Goal: Task Accomplishment & Management: Use online tool/utility

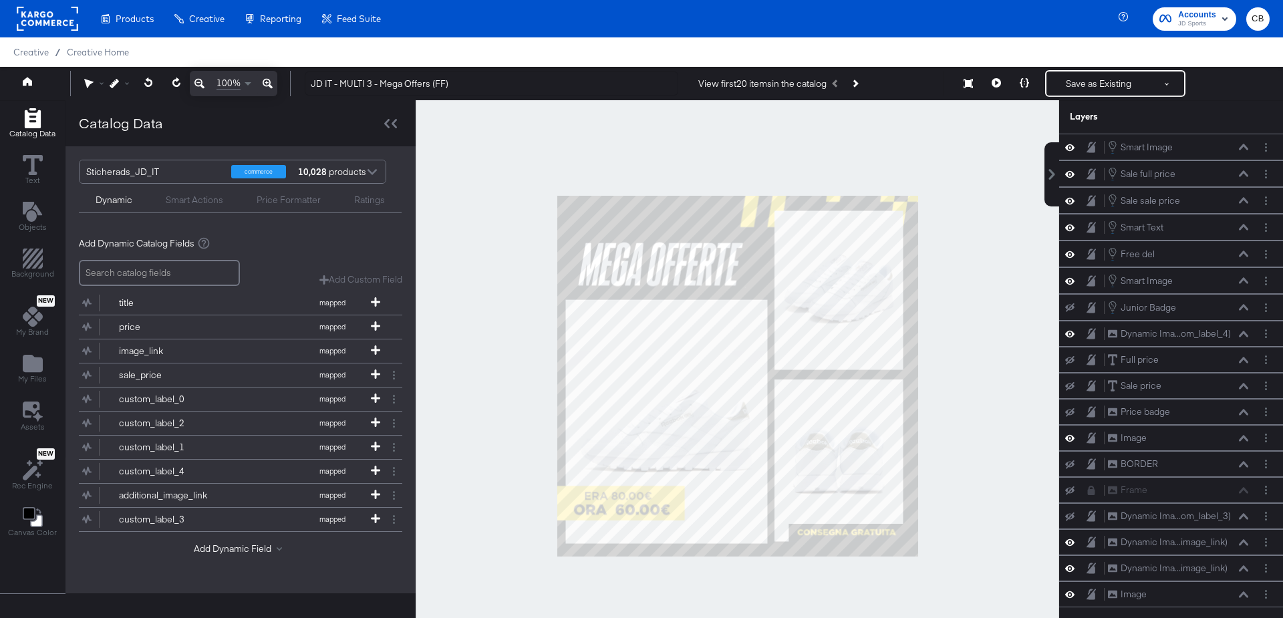
scroll to position [12, 0]
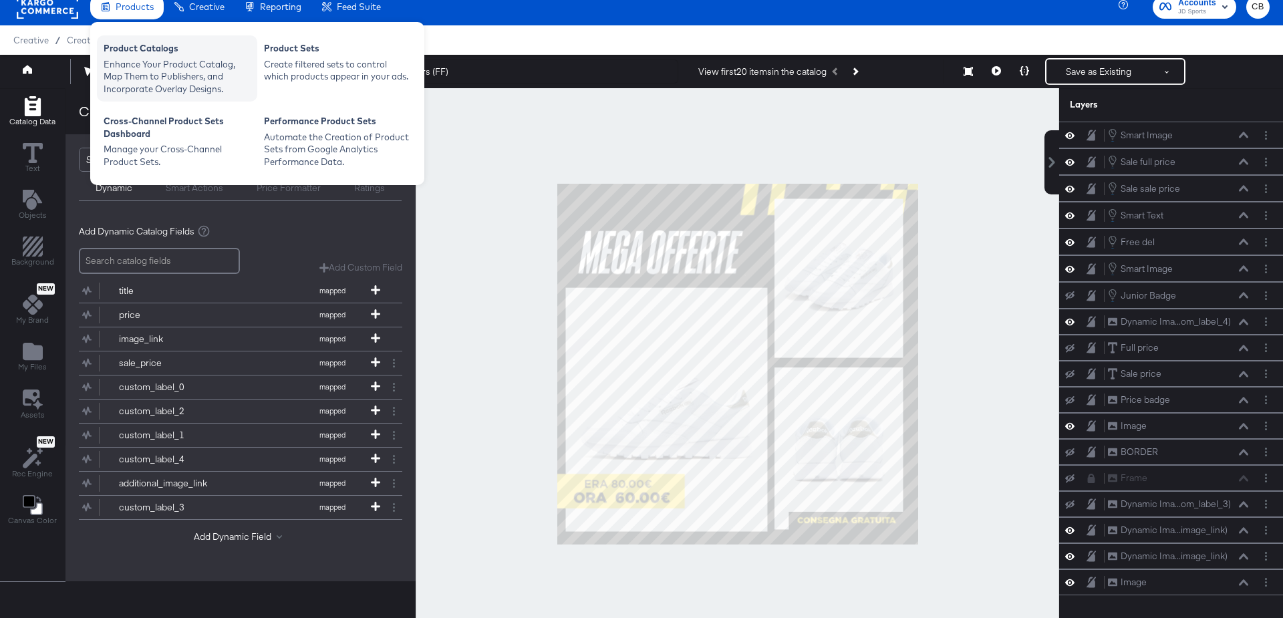
click at [132, 63] on div "Enhance Your Product Catalog, Map Them to Publishers, and Incorporate Overlay D…" at bounding box center [177, 76] width 147 height 37
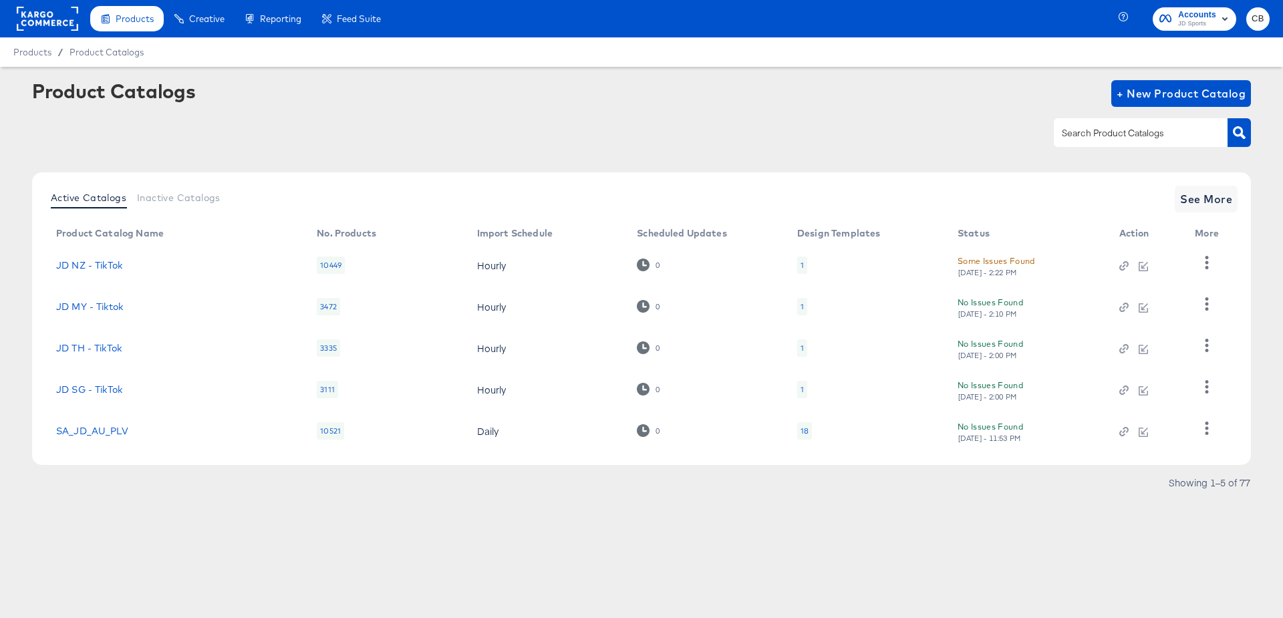
click at [1112, 129] on input "text" at bounding box center [1130, 133] width 142 height 15
type input "NZ - TikTok"
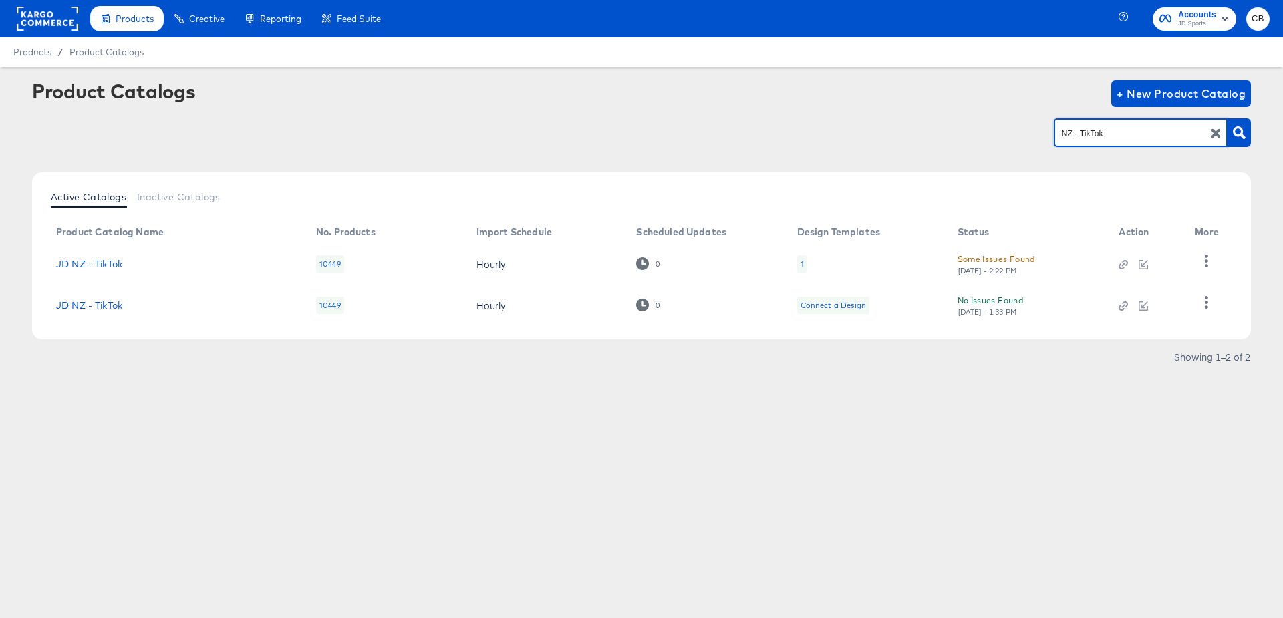
click at [994, 257] on div "Some Issues Found" at bounding box center [995, 259] width 77 height 14
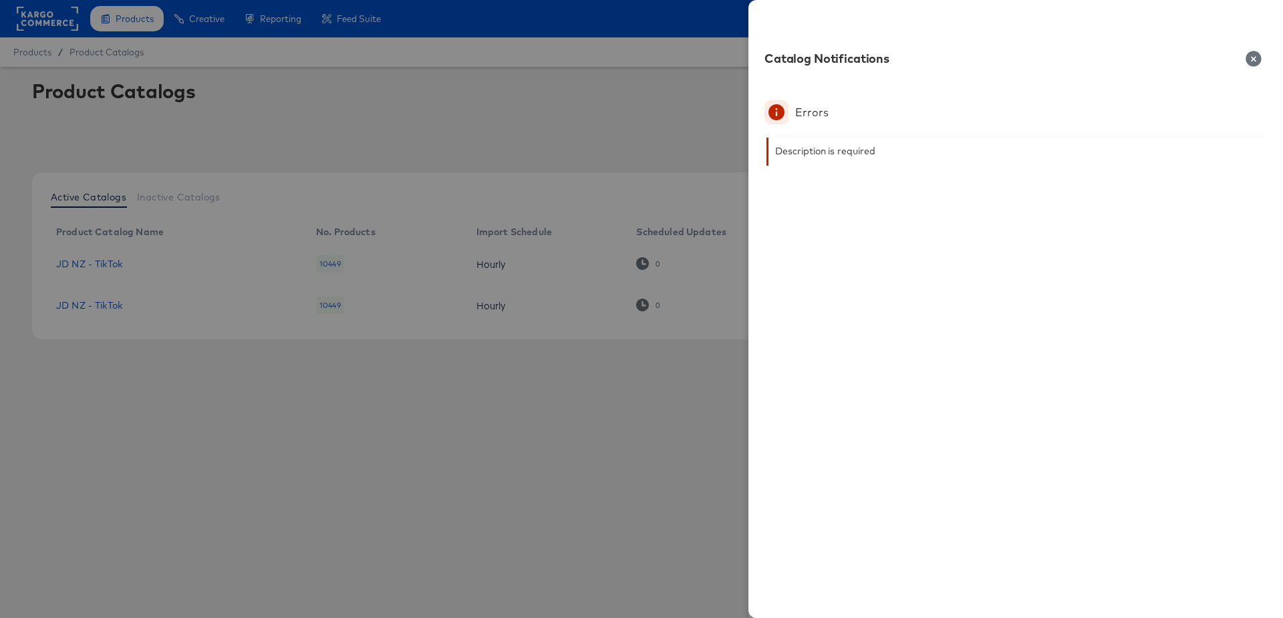
click at [1261, 51] on icon "button" at bounding box center [1253, 59] width 16 height 16
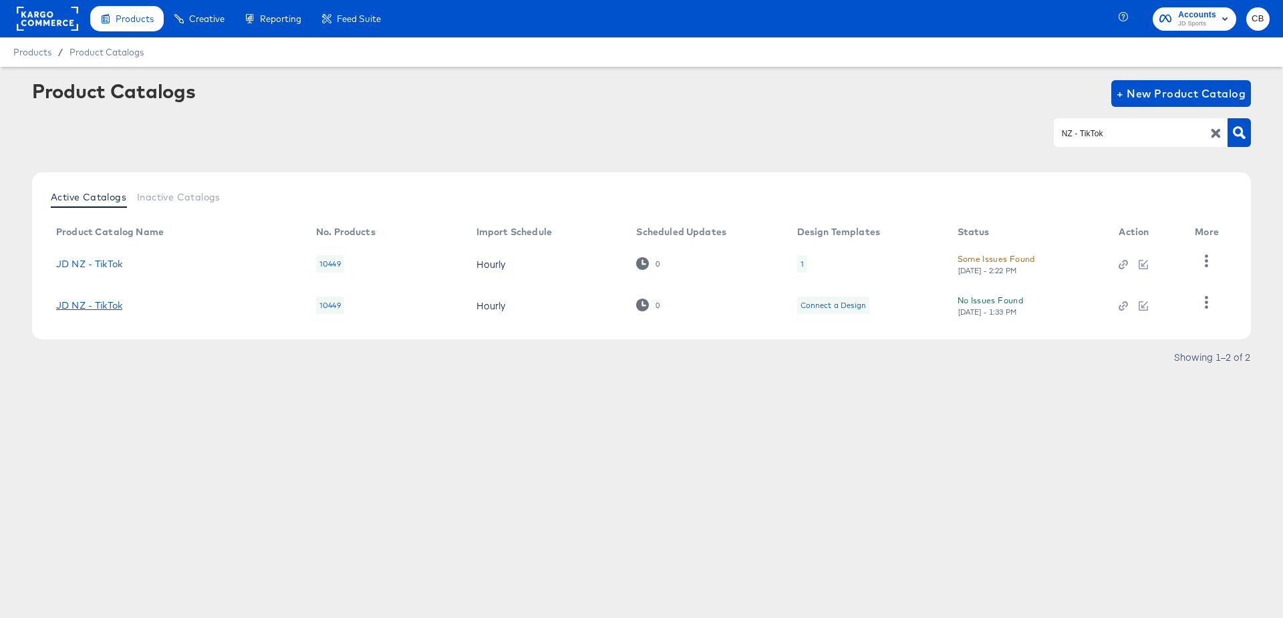
click at [102, 307] on link "JD NZ - TikTok" at bounding box center [89, 305] width 66 height 11
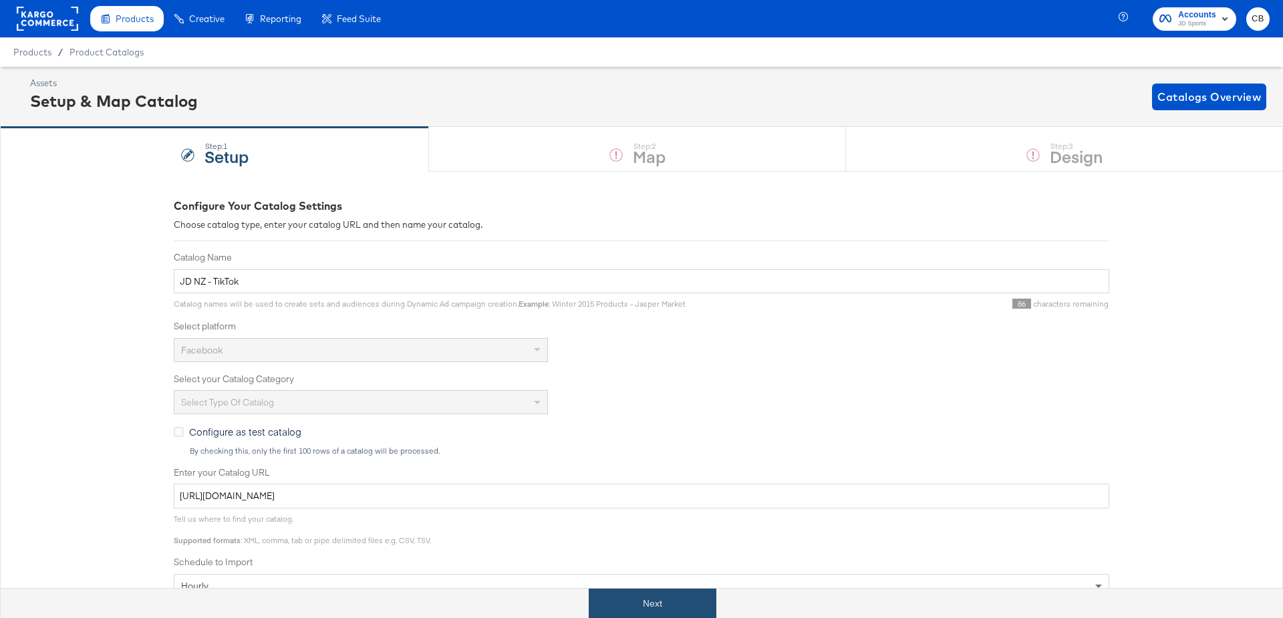
click at [643, 605] on button "Next" at bounding box center [653, 604] width 128 height 30
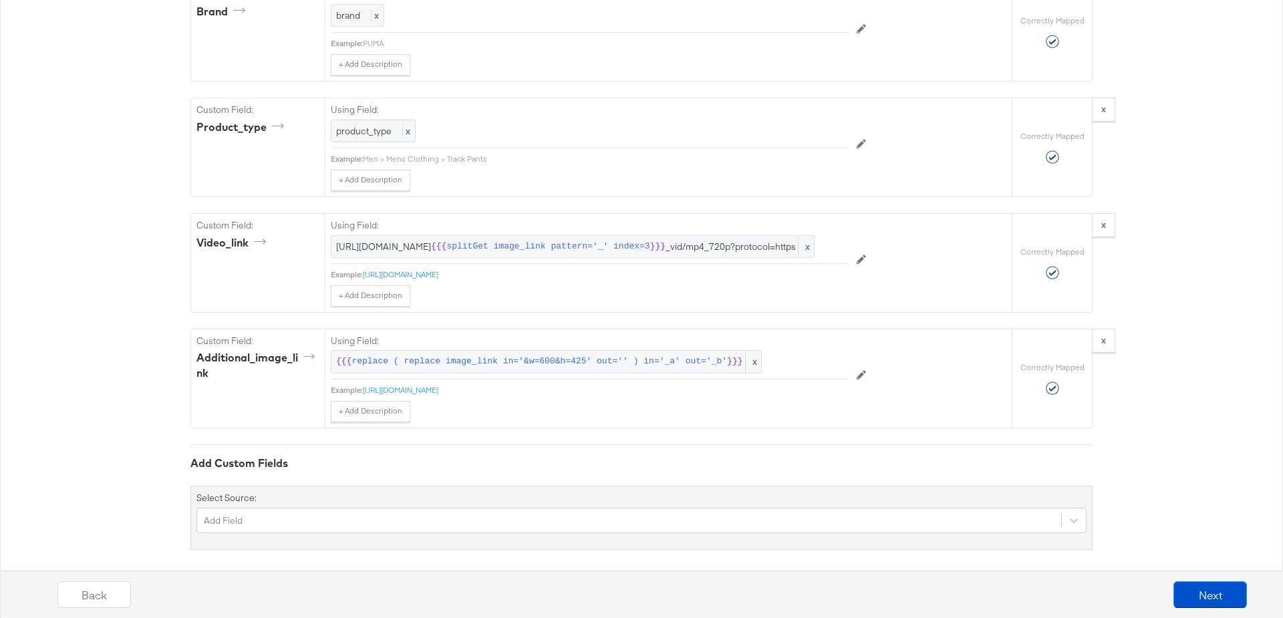
scroll to position [1257, 0]
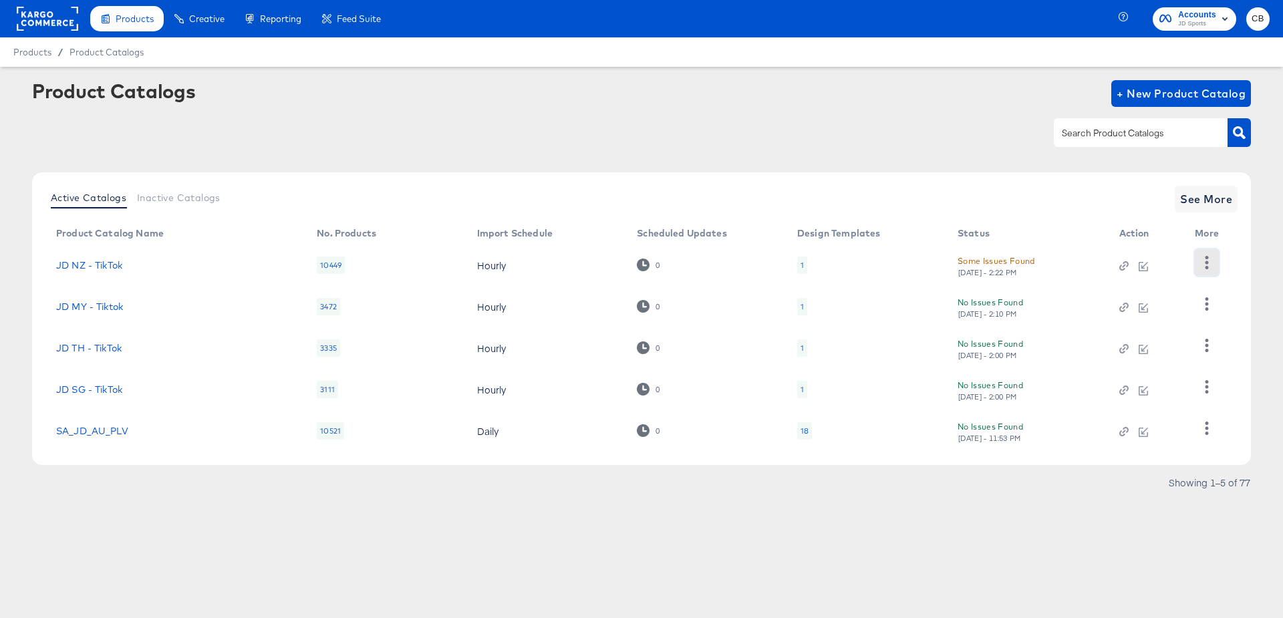
click at [1200, 269] on button "button" at bounding box center [1205, 262] width 23 height 27
click at [1112, 351] on div "Delete" at bounding box center [1152, 353] width 134 height 21
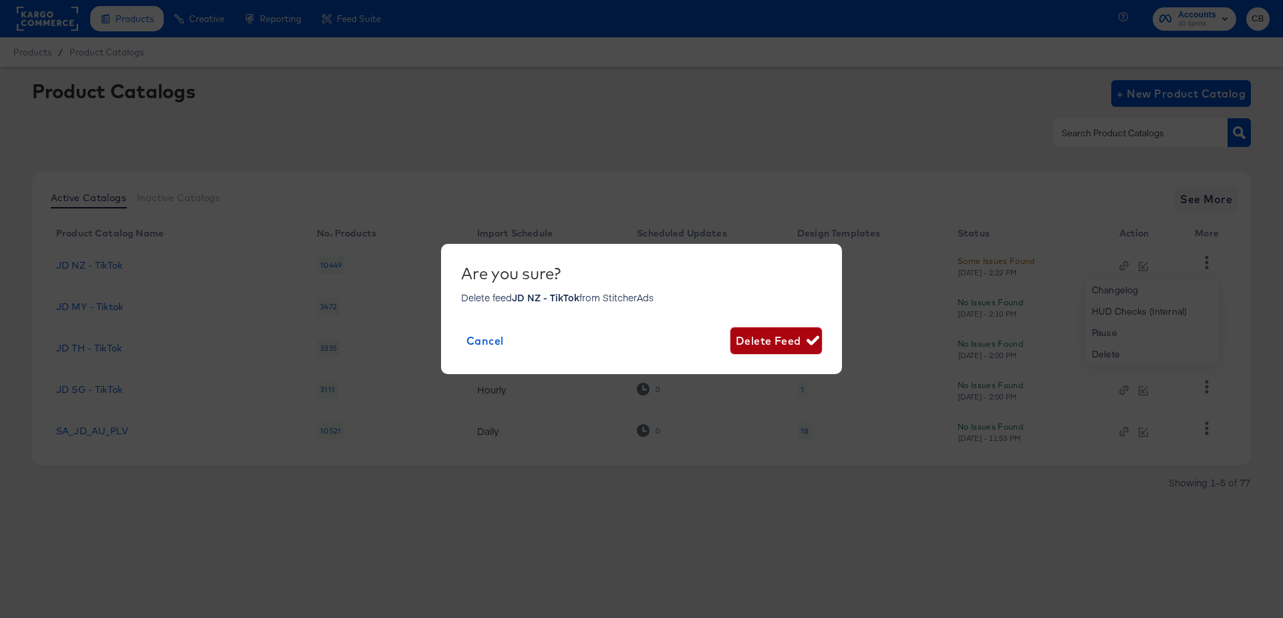
click at [778, 344] on span "Delete Feed" at bounding box center [776, 340] width 81 height 19
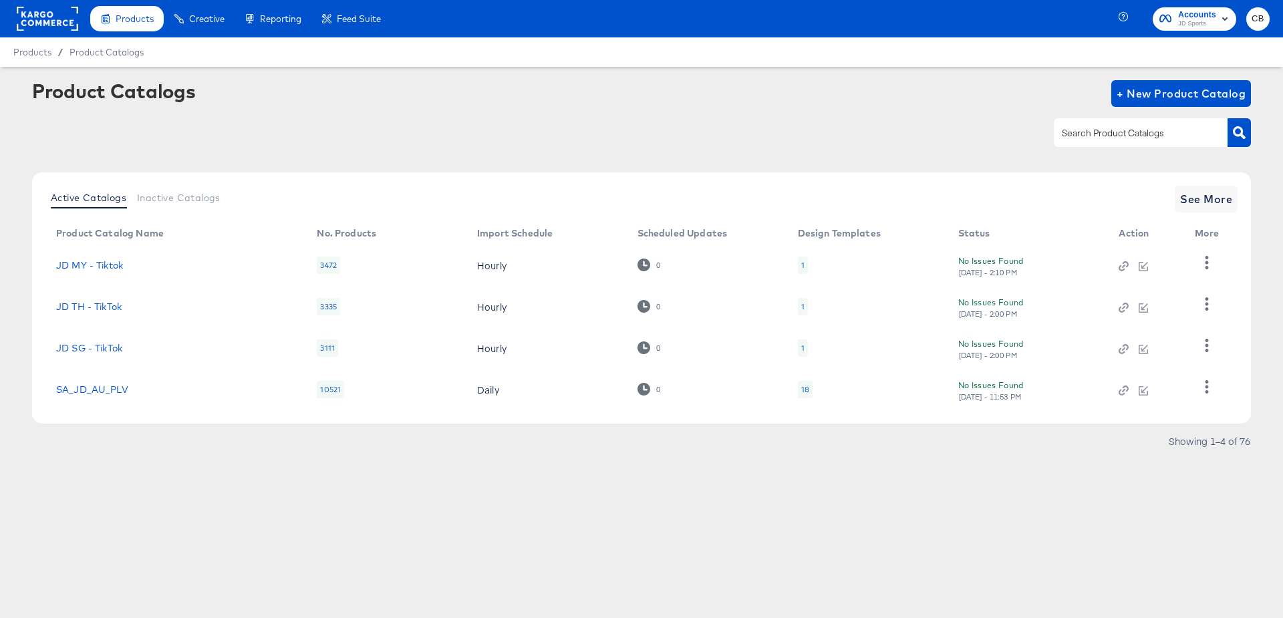
click at [1110, 135] on input "text" at bounding box center [1130, 133] width 142 height 15
type input "NZ - TikTok"
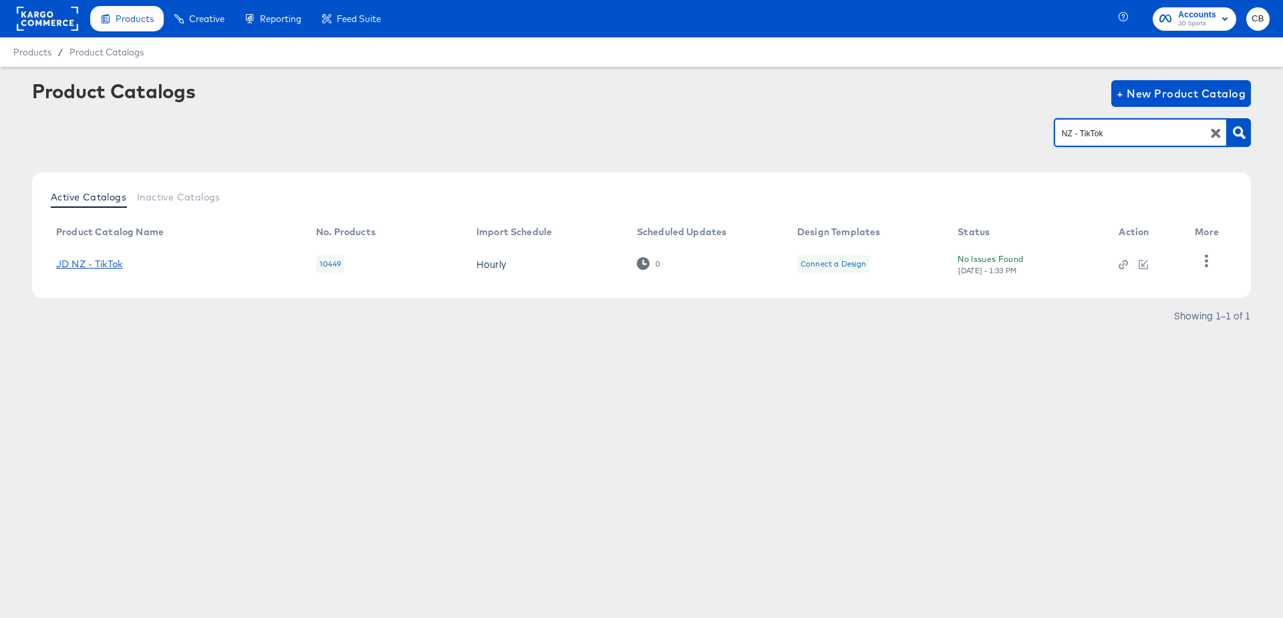
click at [96, 263] on link "JD NZ - TikTok" at bounding box center [89, 264] width 66 height 11
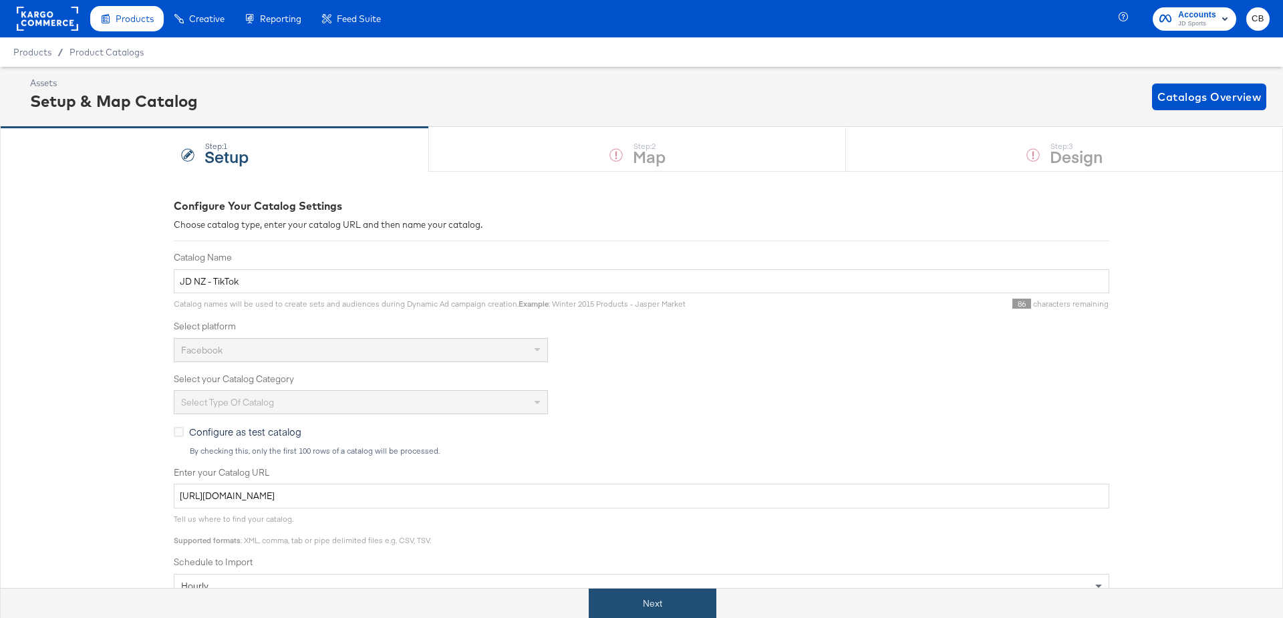
click at [678, 606] on button "Next" at bounding box center [653, 604] width 128 height 30
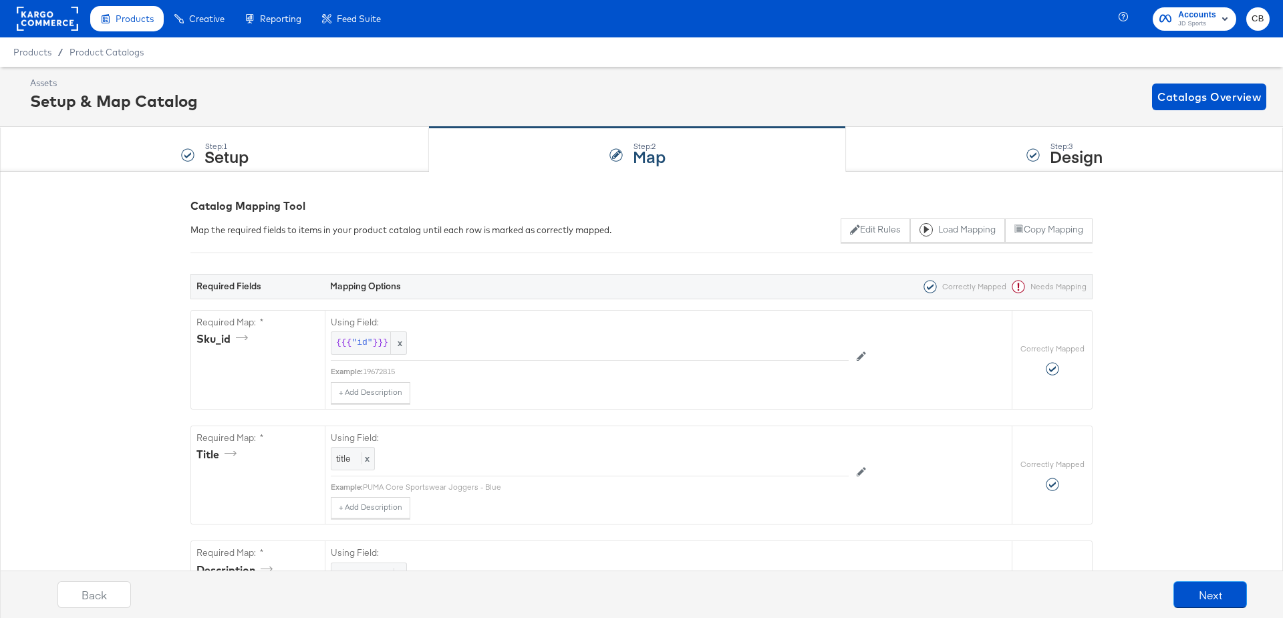
click at [944, 157] on div "Step: 3 Design" at bounding box center [1064, 150] width 437 height 44
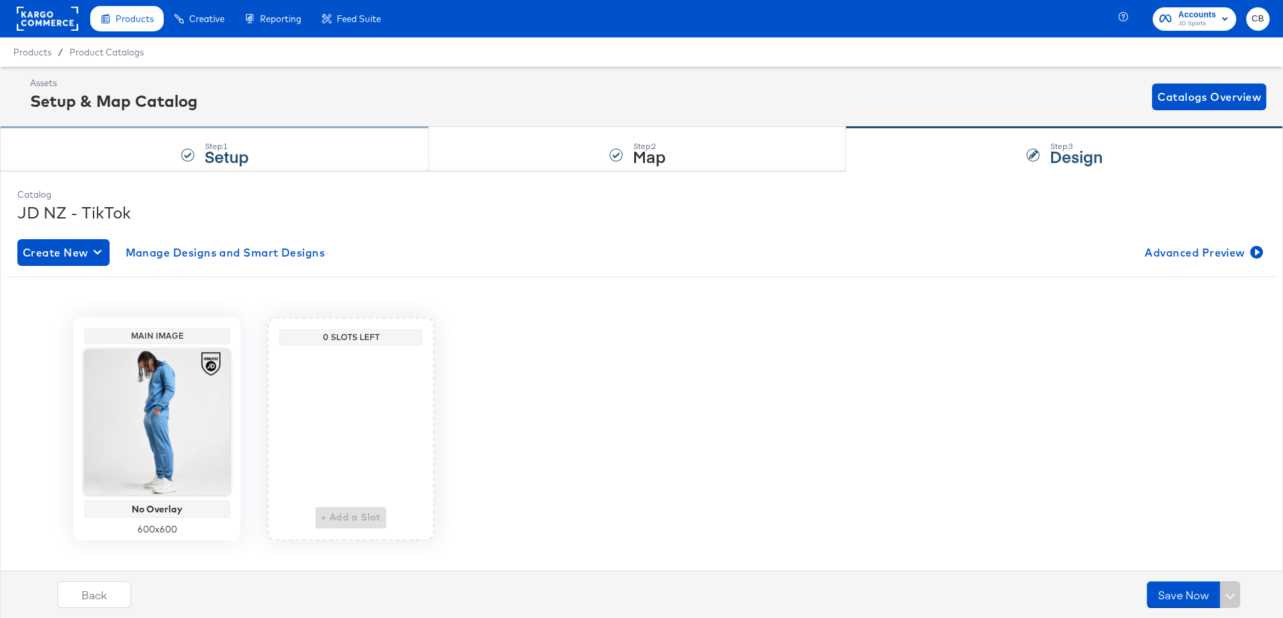
click at [336, 134] on div "Step: 1 Setup" at bounding box center [214, 150] width 429 height 44
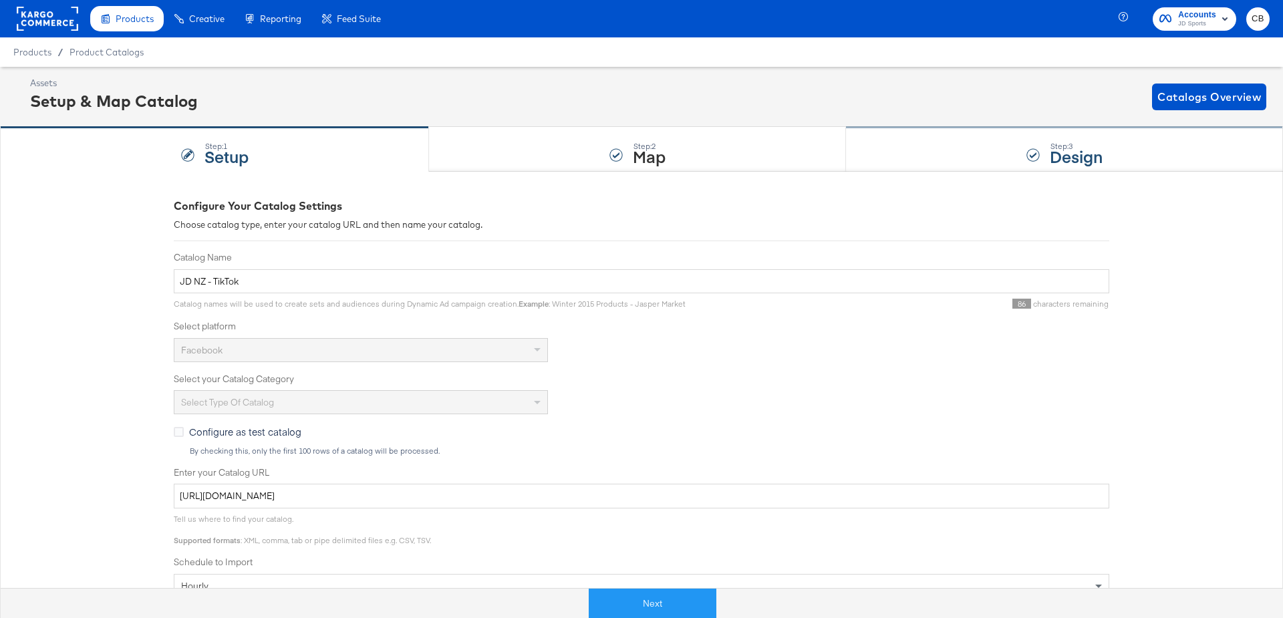
click at [899, 147] on div "Step: 3 Design" at bounding box center [1064, 150] width 437 height 44
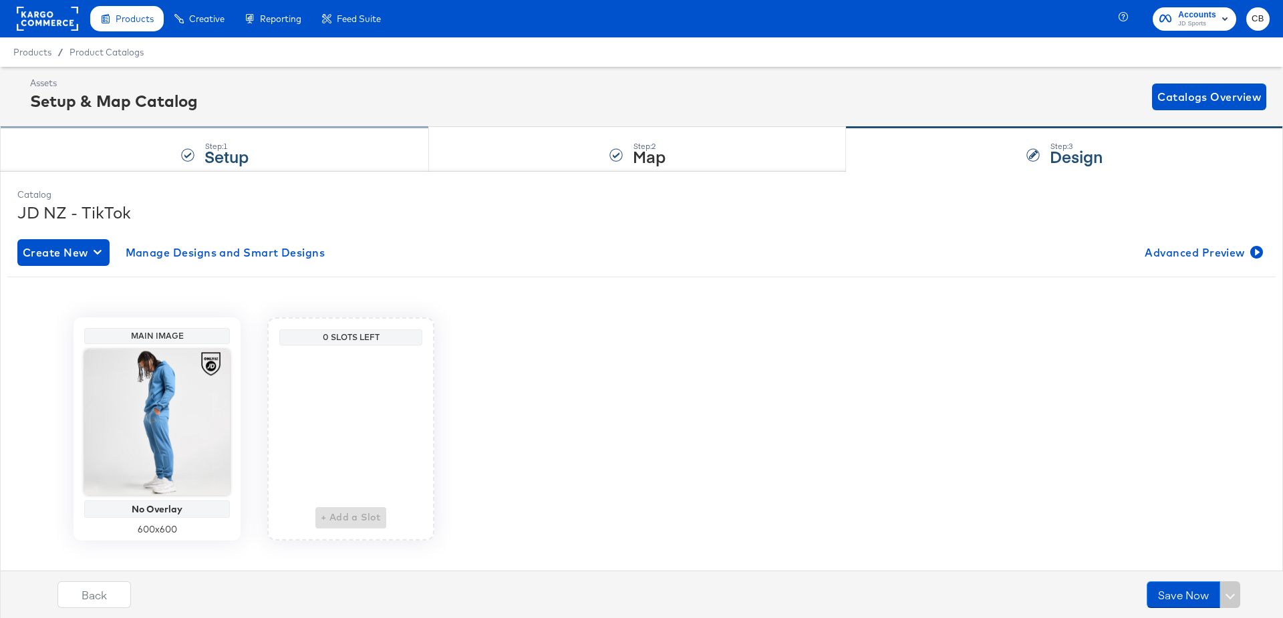
click at [144, 156] on div "Step: 1 Setup" at bounding box center [214, 150] width 429 height 44
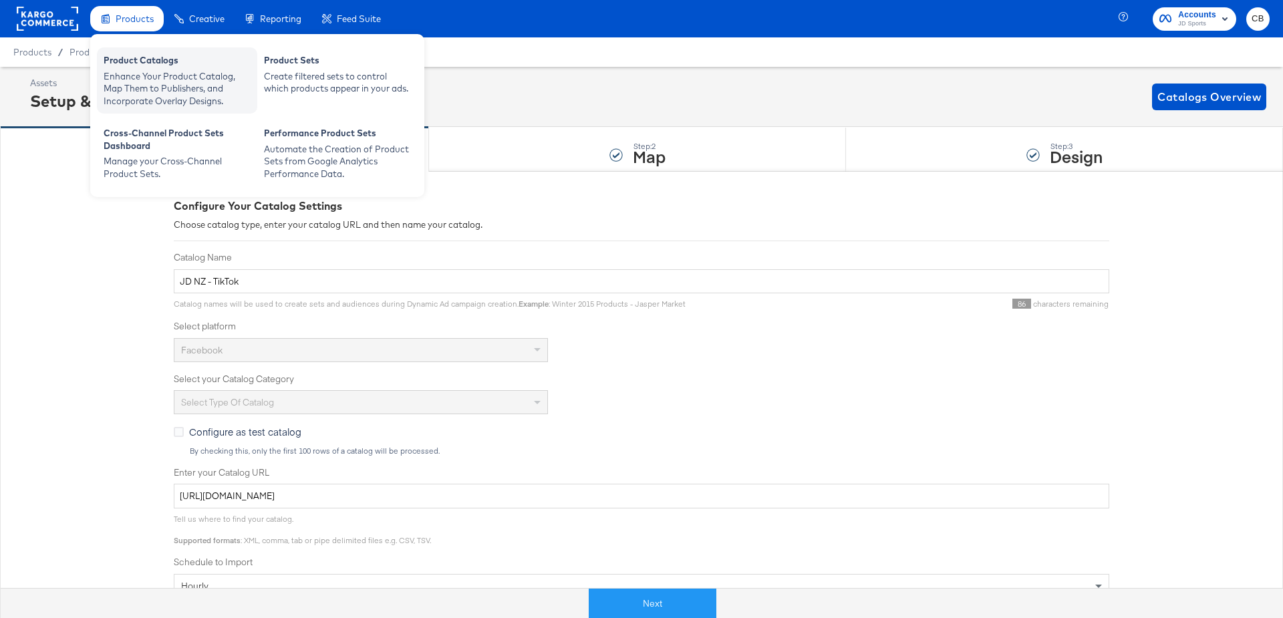
click at [129, 72] on div "Enhance Your Product Catalog, Map Them to Publishers, and Incorporate Overlay D…" at bounding box center [177, 88] width 147 height 37
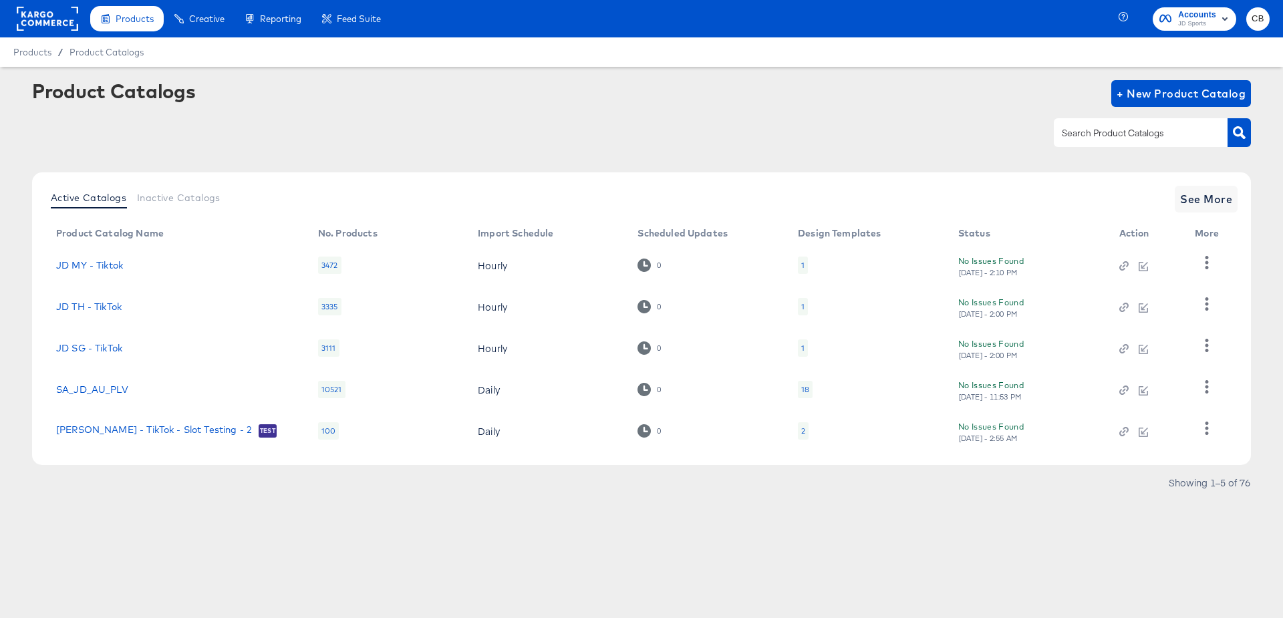
click at [57, 26] on rect at bounding box center [47, 19] width 61 height 24
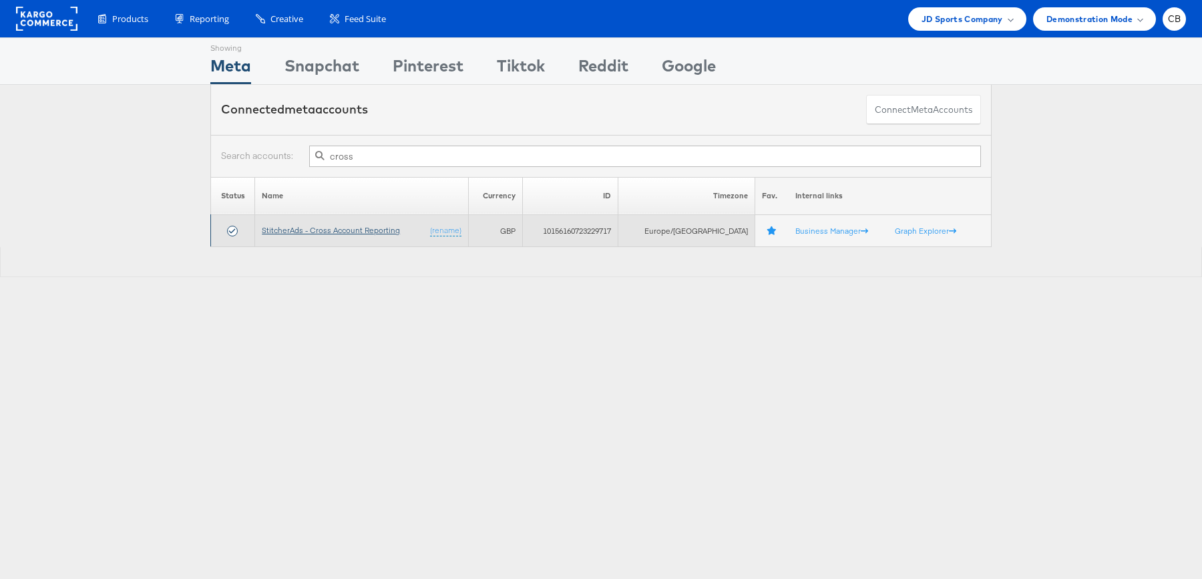
type input "cross"
click at [323, 232] on link "StitcherAds - Cross Account Reporting" at bounding box center [331, 230] width 138 height 10
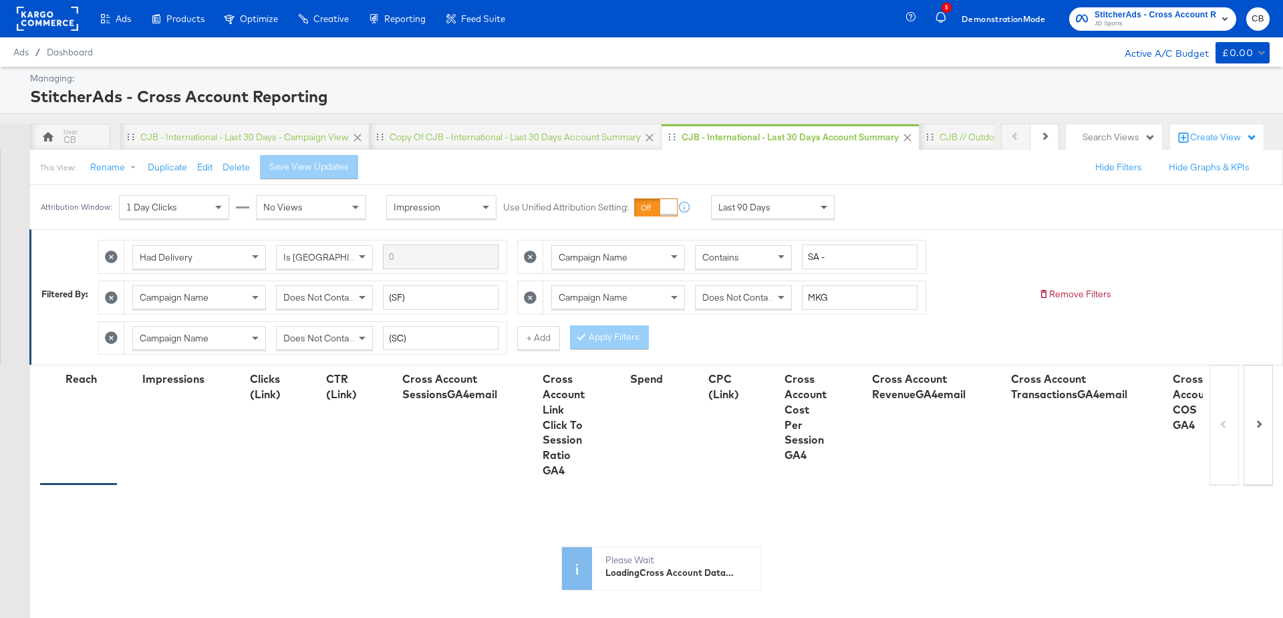
click at [817, 207] on span at bounding box center [825, 207] width 17 height 23
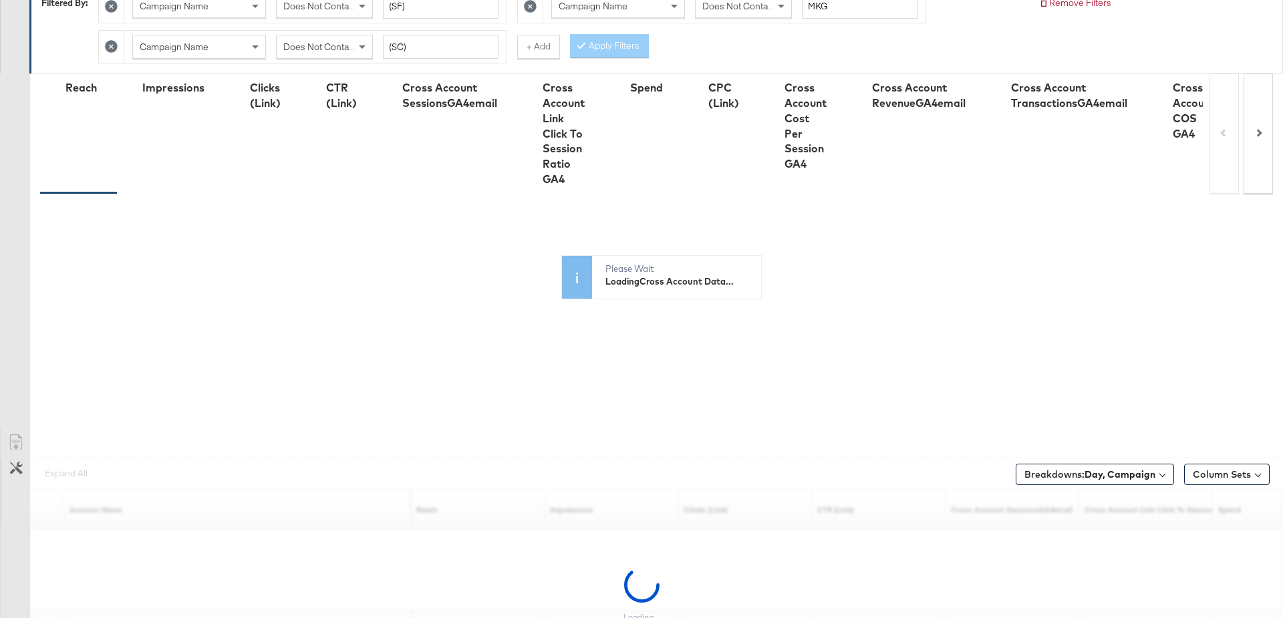
scroll to position [358, 0]
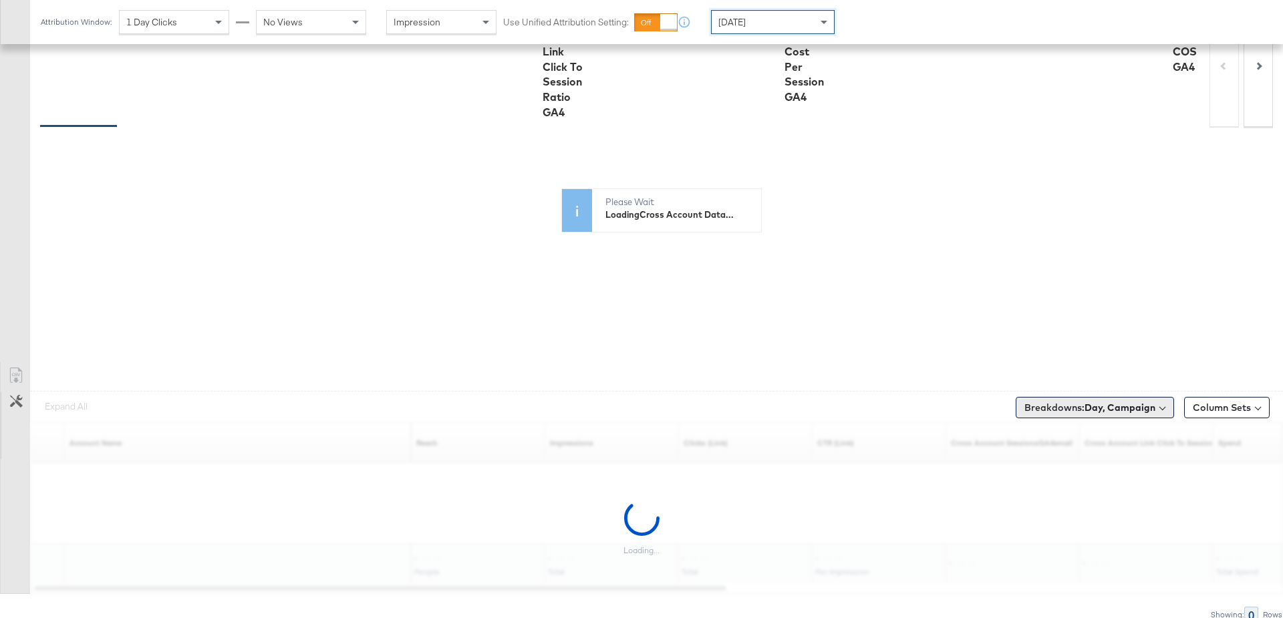
click at [1110, 401] on b "Day, Campaign" at bounding box center [1119, 407] width 71 height 12
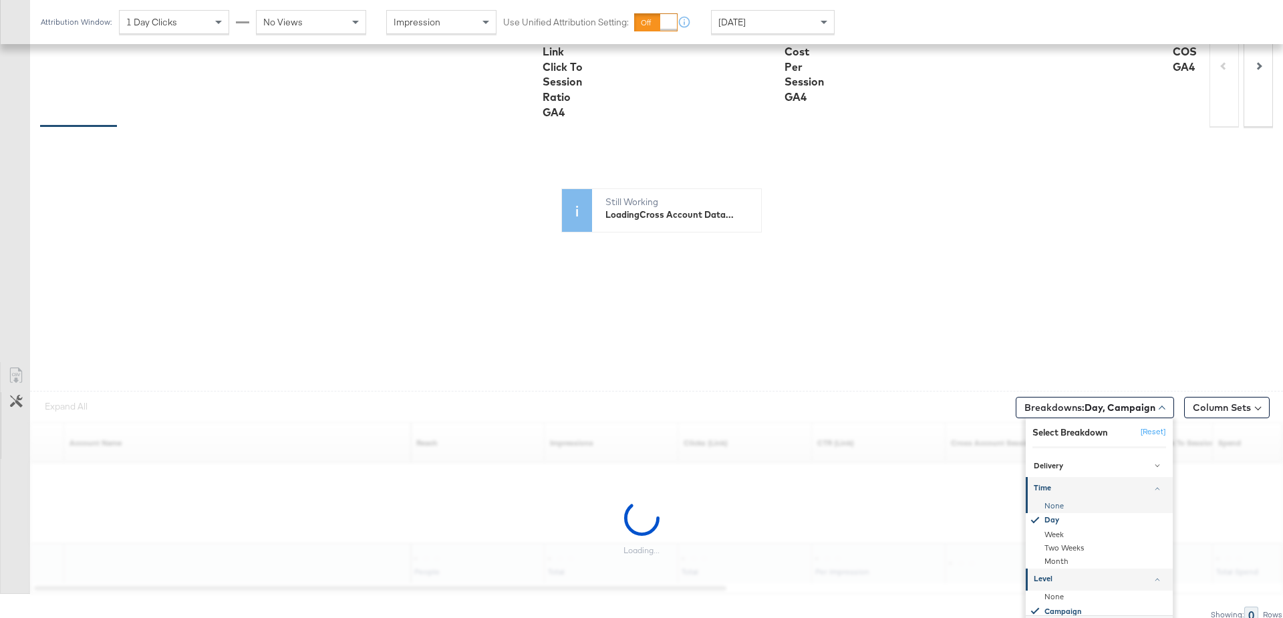
click at [1060, 499] on div "None" at bounding box center [1099, 505] width 145 height 13
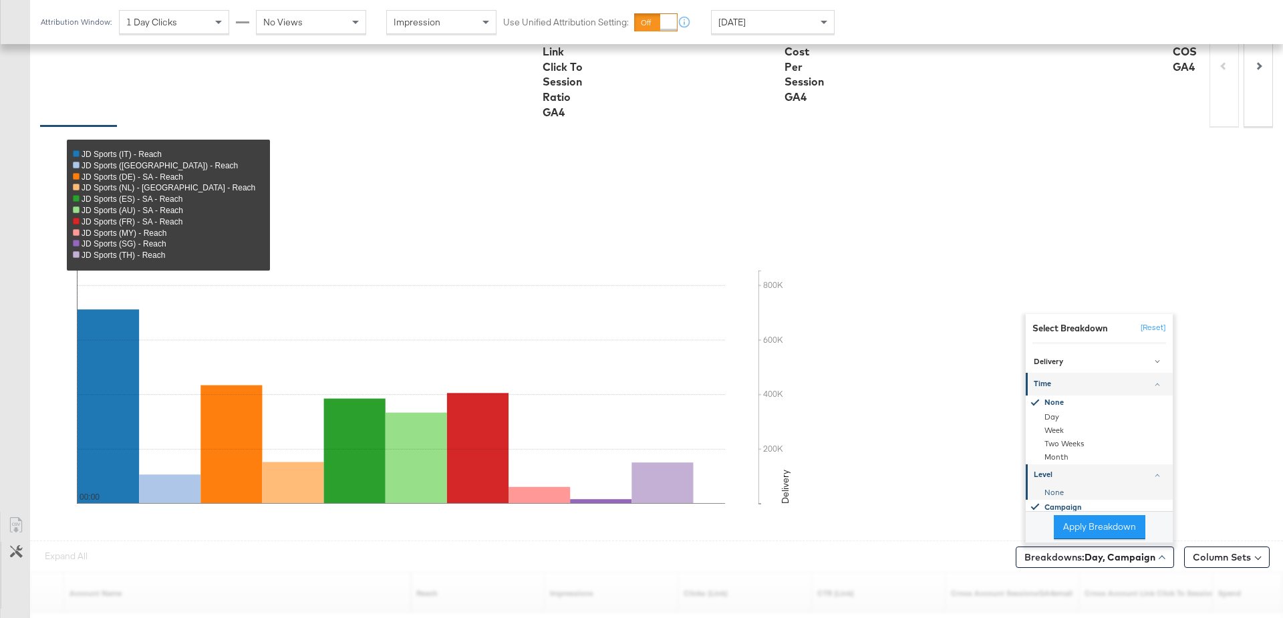
click at [1052, 486] on div "None" at bounding box center [1099, 492] width 145 height 13
click at [1083, 521] on button "Apply Breakdown" at bounding box center [1099, 527] width 92 height 24
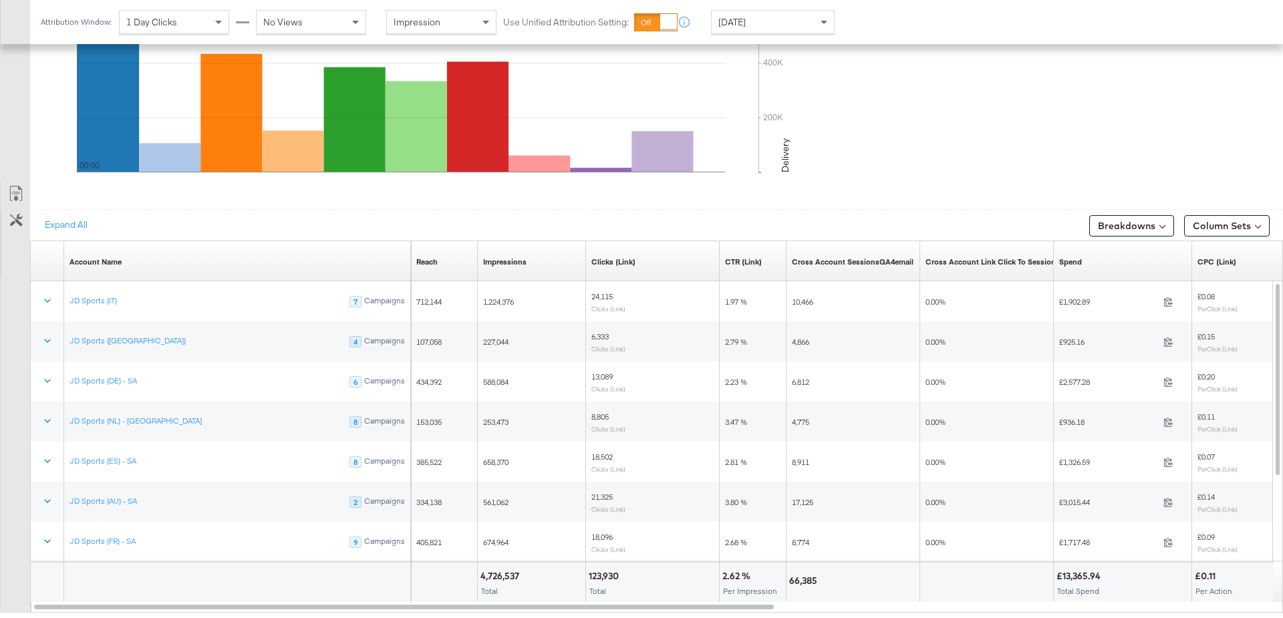
scroll to position [693, 0]
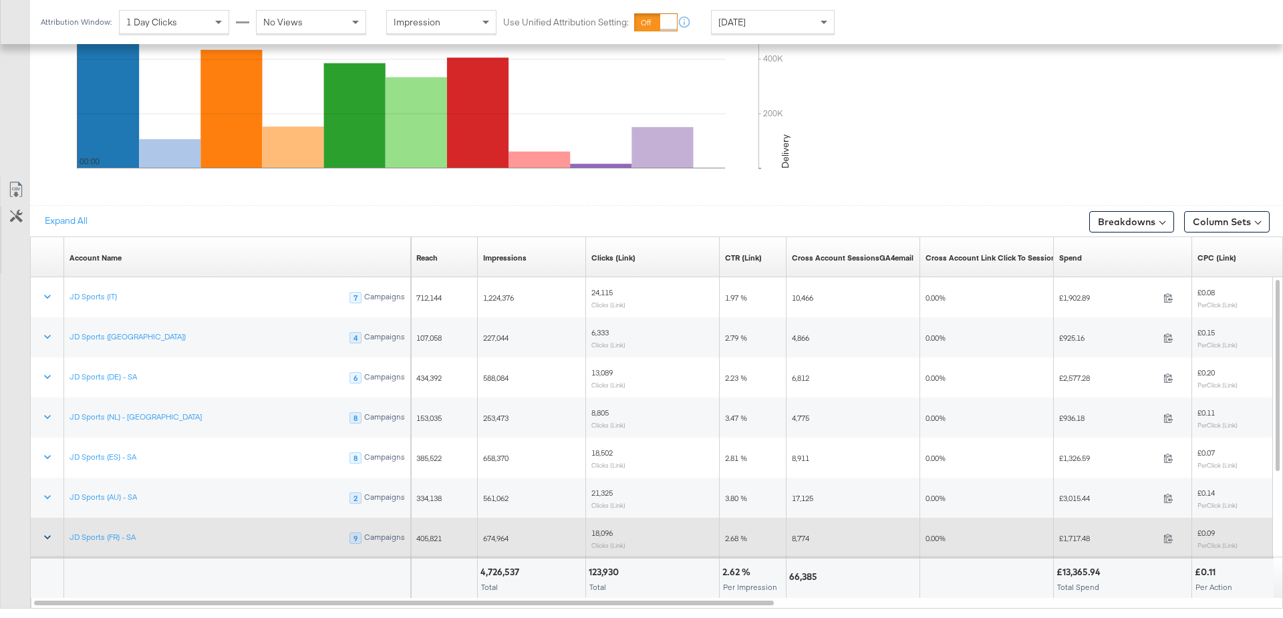
click at [47, 531] on icon at bounding box center [47, 536] width 13 height 13
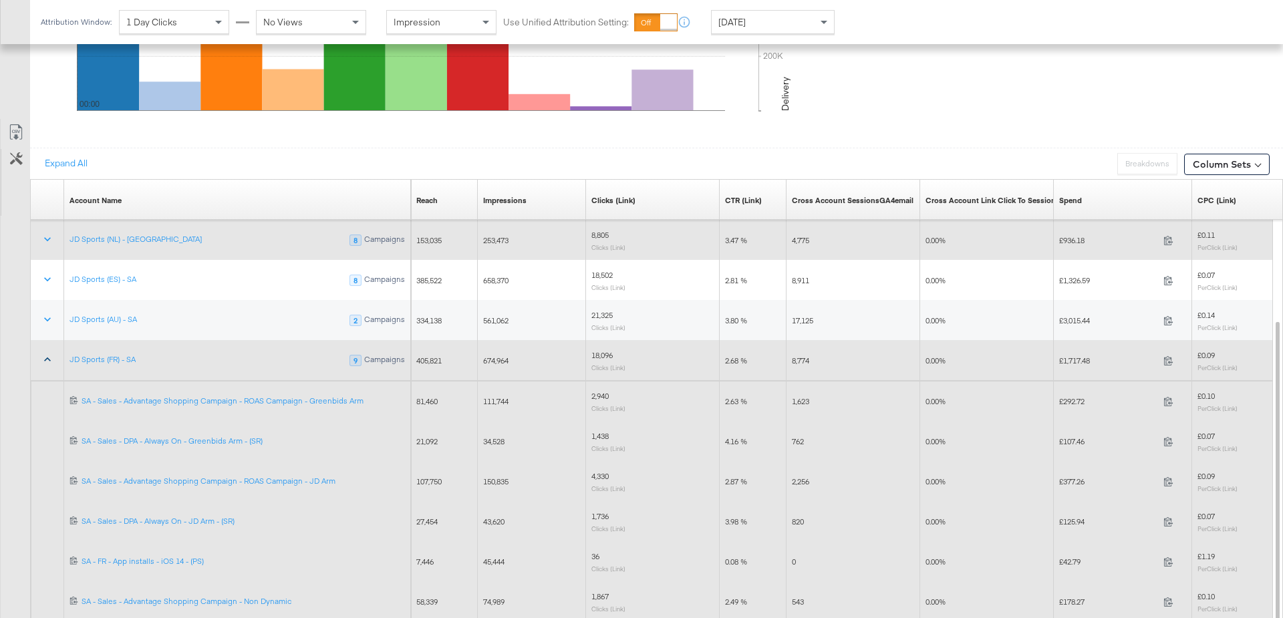
scroll to position [782, 0]
